Goal: Task Accomplishment & Management: Manage account settings

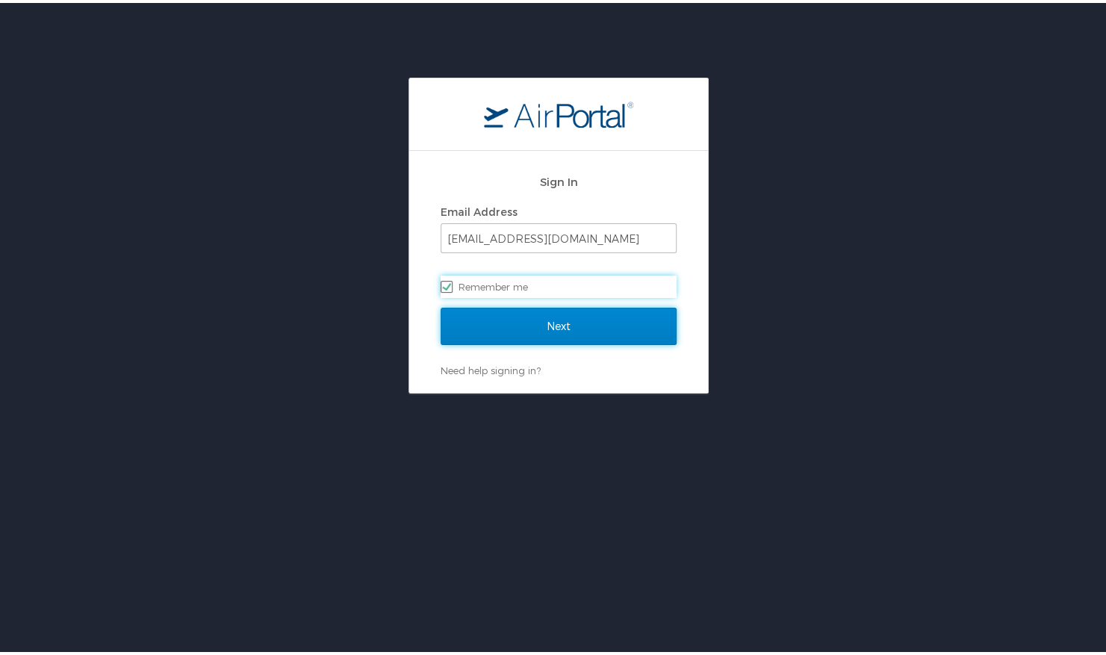
click at [548, 323] on input "Next" at bounding box center [559, 323] width 236 height 37
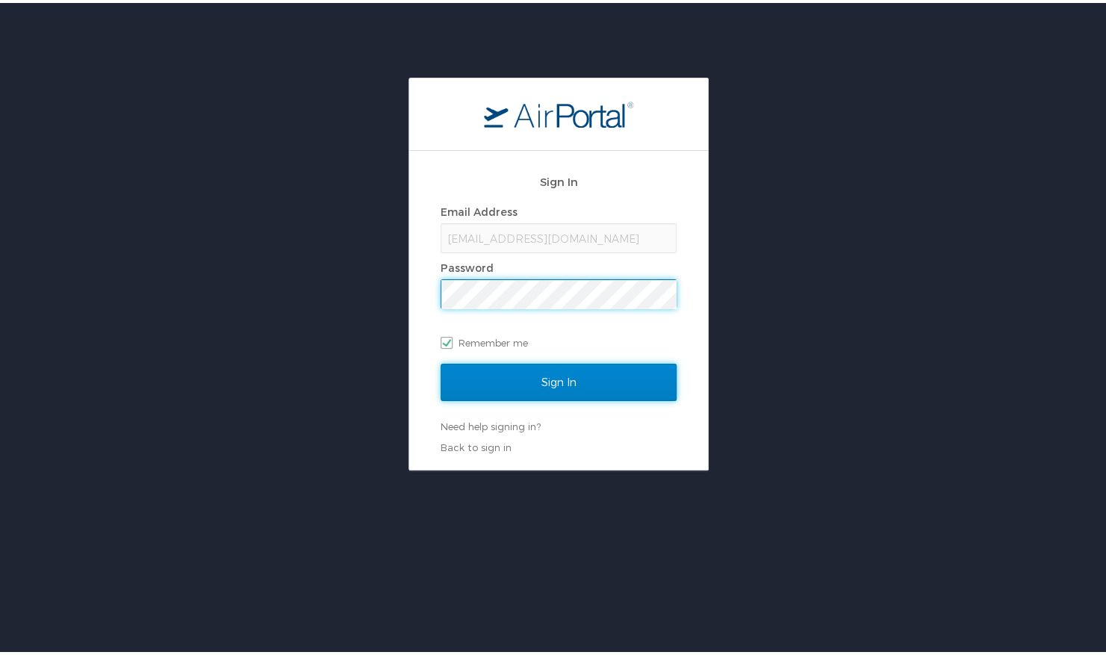
click at [574, 384] on input "Sign In" at bounding box center [559, 379] width 236 height 37
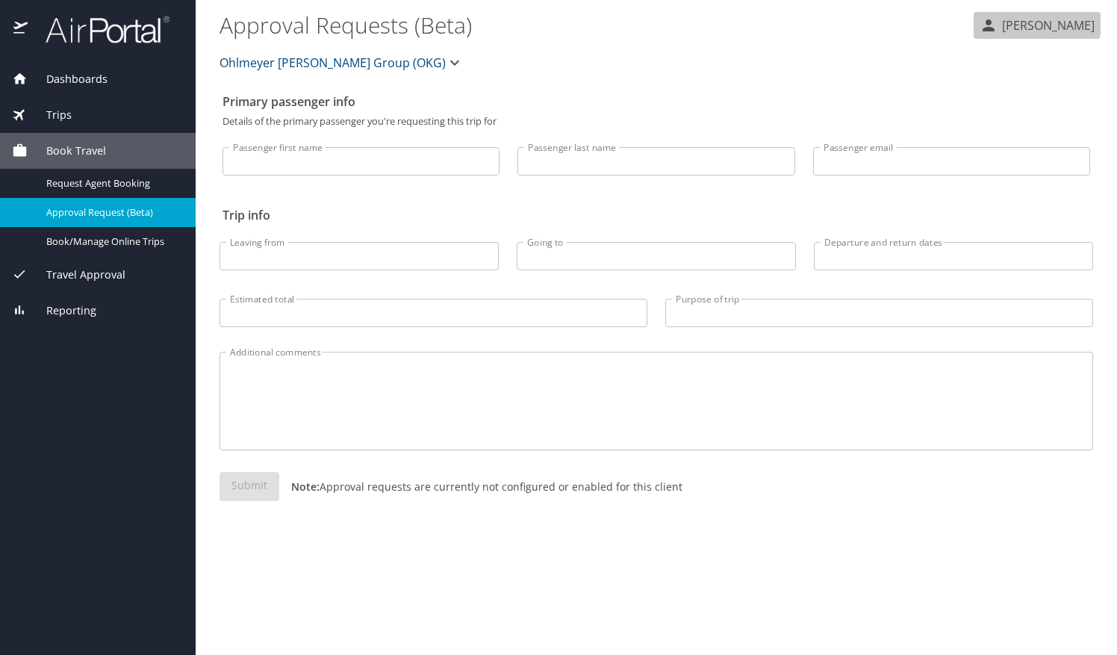
click at [1032, 23] on p "[PERSON_NAME]" at bounding box center [1046, 25] width 97 height 18
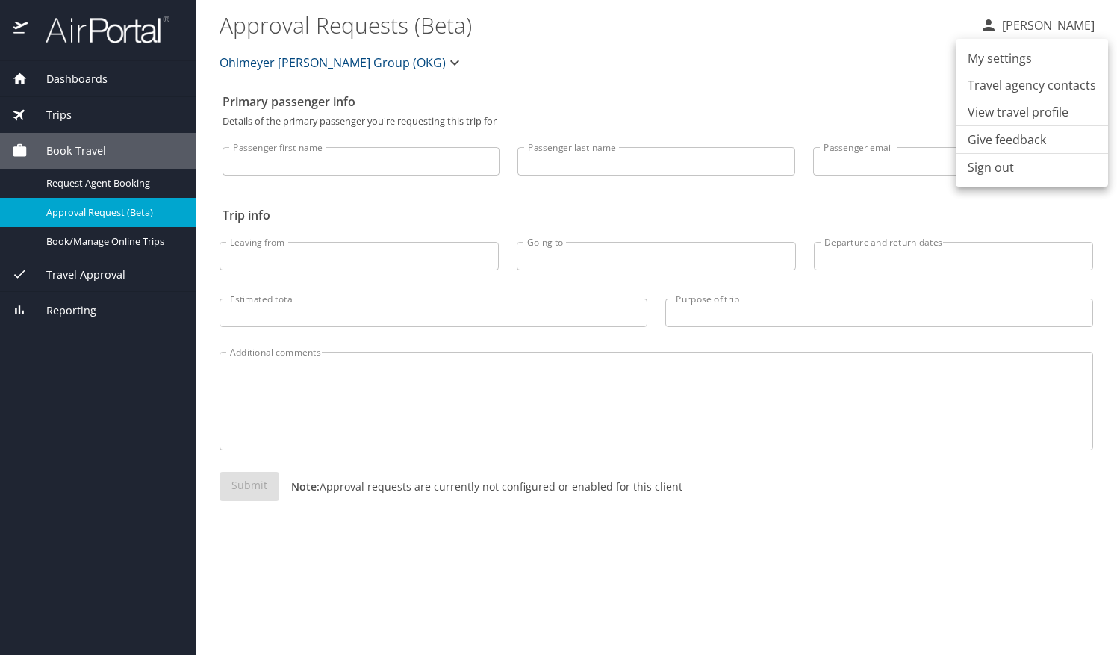
click at [1002, 113] on li "View travel profile" at bounding box center [1032, 112] width 152 height 27
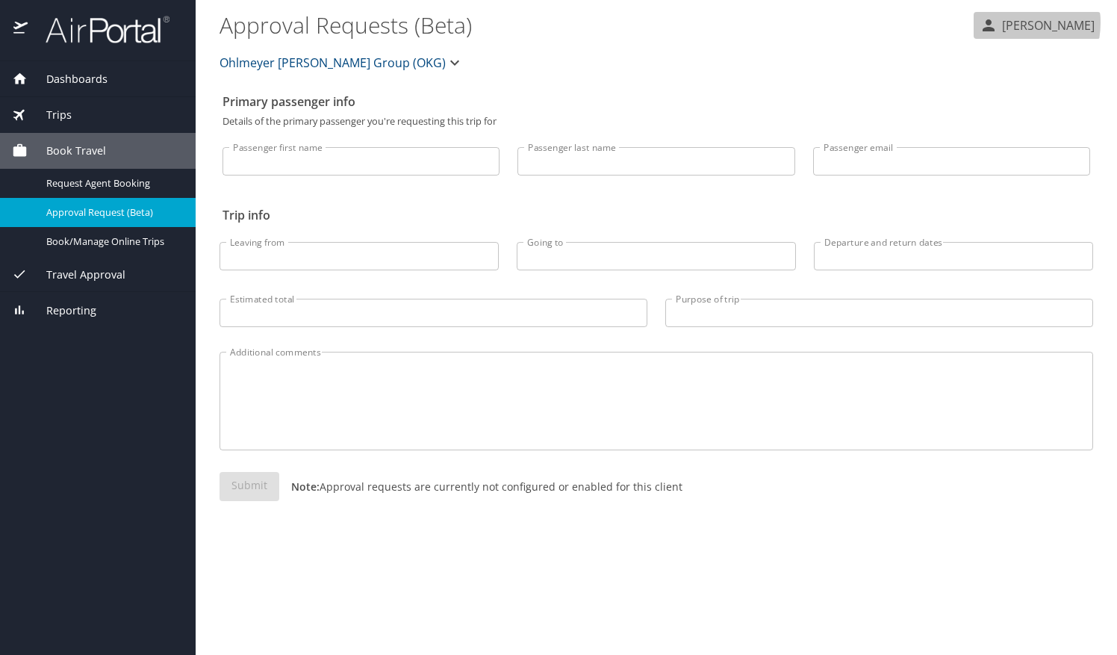
click at [999, 22] on p "[PERSON_NAME]" at bounding box center [1046, 25] width 97 height 18
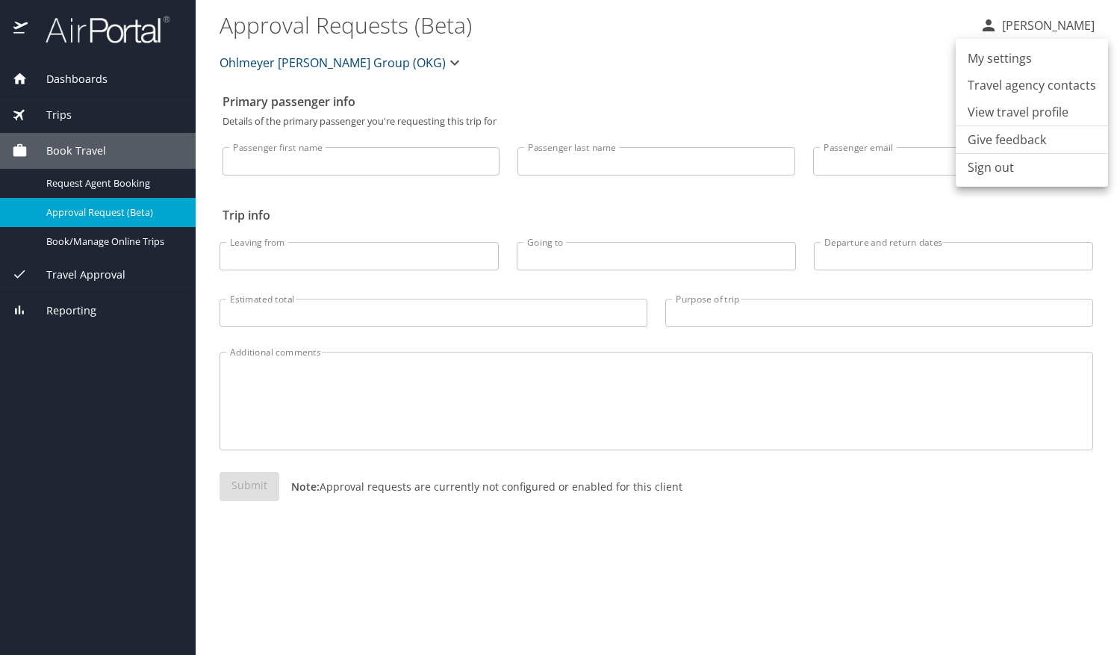
click at [983, 114] on li "View travel profile" at bounding box center [1032, 112] width 152 height 27
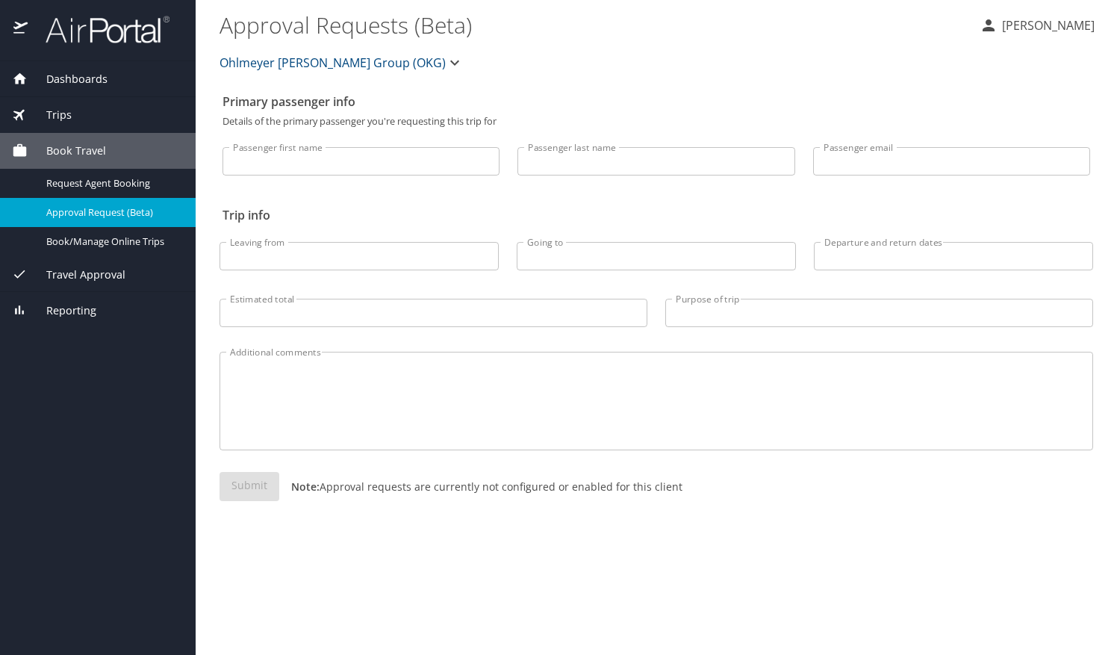
click at [69, 66] on div "Dashboards" at bounding box center [98, 79] width 196 height 36
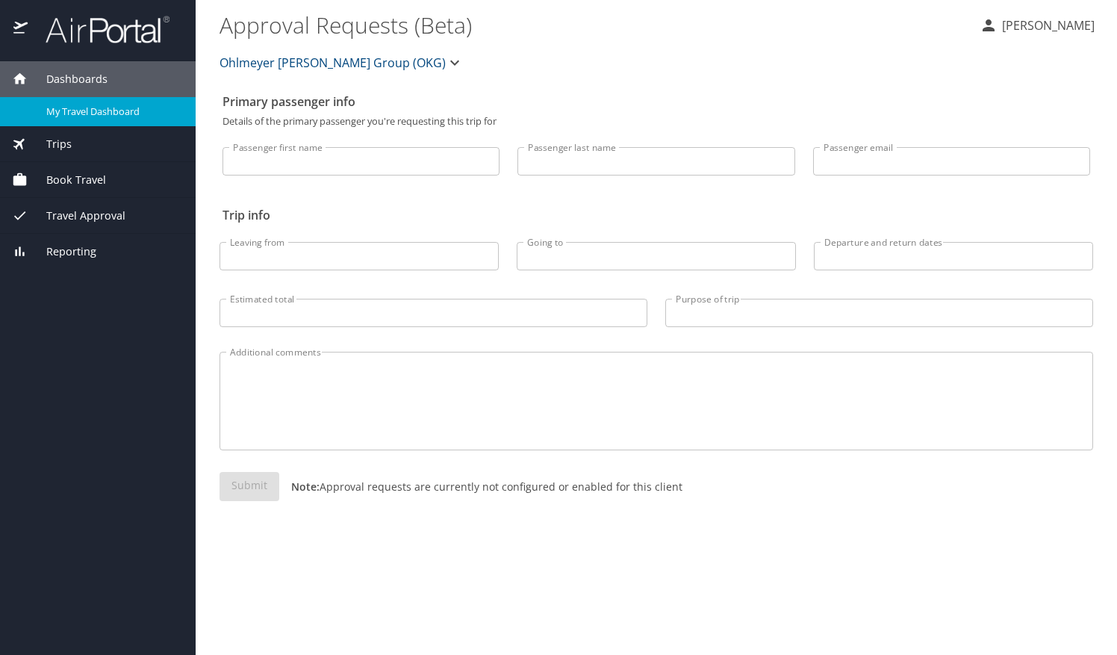
click at [72, 105] on span "My Travel Dashboard" at bounding box center [111, 112] width 131 height 14
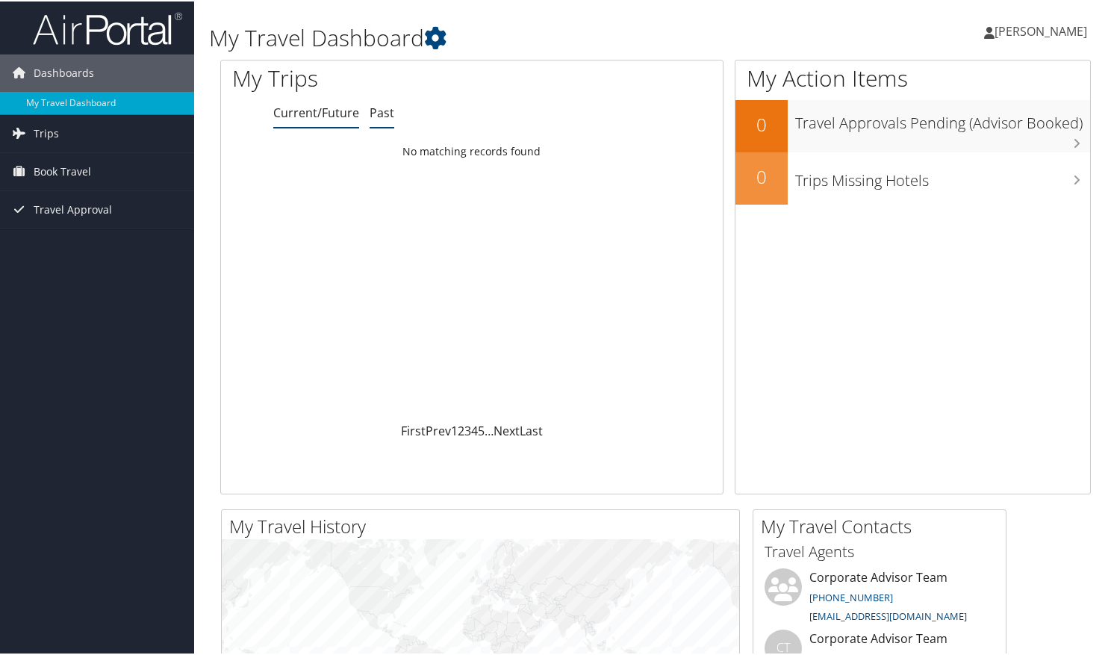
click at [380, 111] on link "Past" at bounding box center [382, 111] width 25 height 16
click at [1011, 30] on span "[PERSON_NAME]" at bounding box center [1041, 30] width 93 height 16
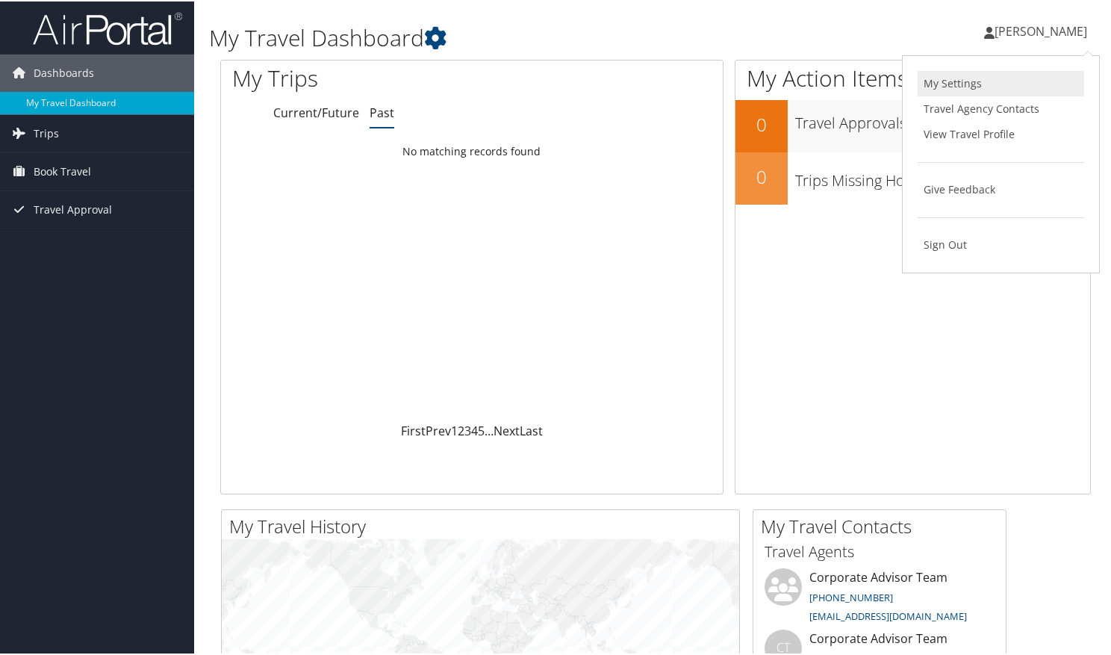
click at [964, 79] on link "My Settings" at bounding box center [1001, 81] width 167 height 25
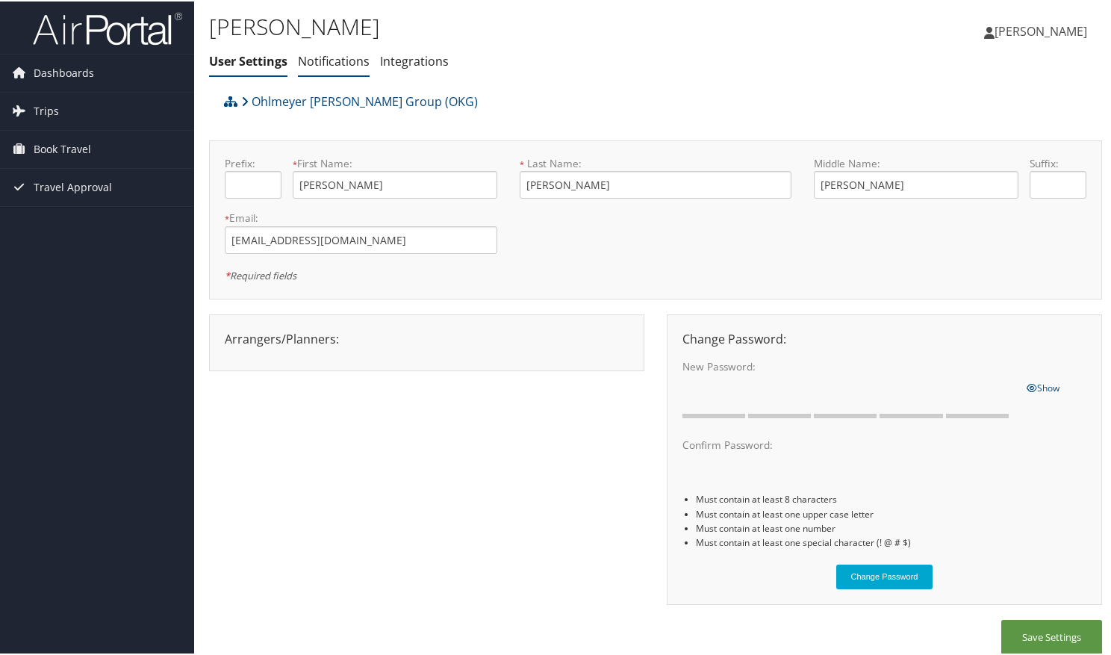
click at [334, 66] on link "Notifications" at bounding box center [334, 60] width 72 height 16
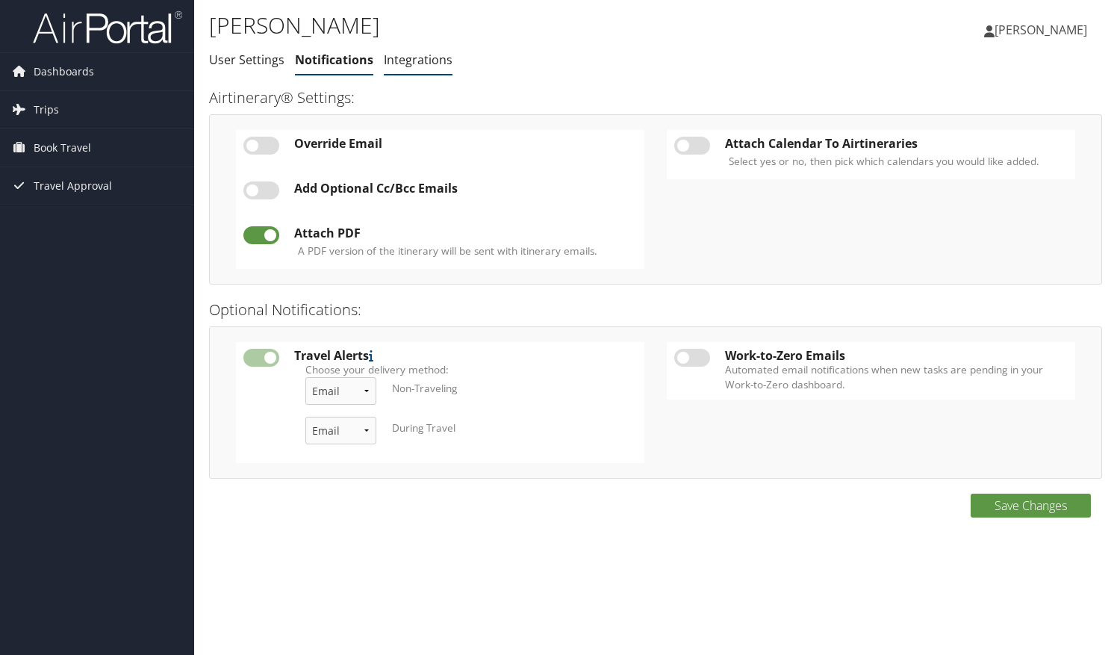
click at [425, 65] on link "Integrations" at bounding box center [418, 60] width 69 height 16
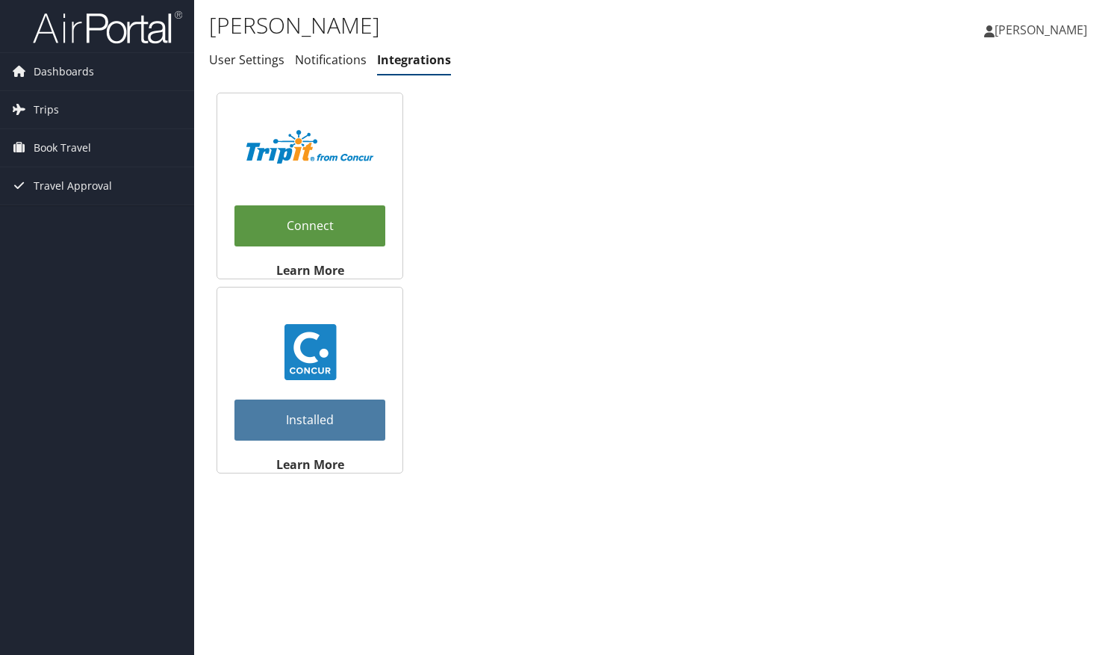
click at [345, 426] on link "Installed" at bounding box center [310, 420] width 151 height 41
click at [1011, 37] on span "[PERSON_NAME]" at bounding box center [1041, 30] width 93 height 16
click at [943, 134] on link "View Travel Profile" at bounding box center [1003, 132] width 167 height 25
